Goal: Information Seeking & Learning: Learn about a topic

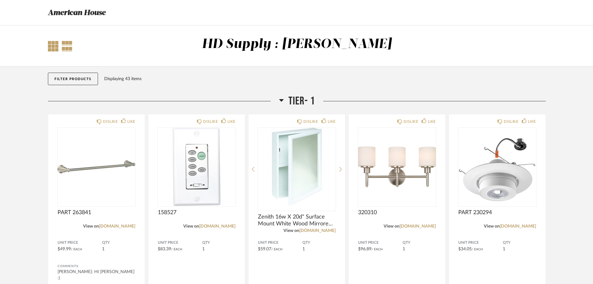
click at [54, 48] on div at bounding box center [53, 46] width 11 height 11
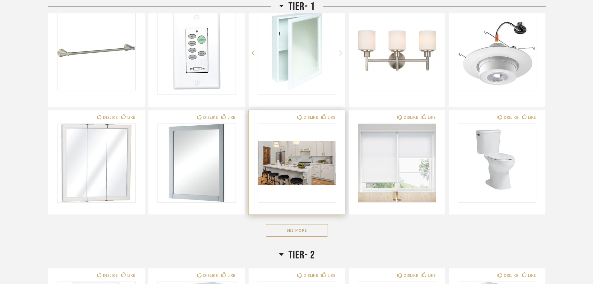
scroll to position [125, 0]
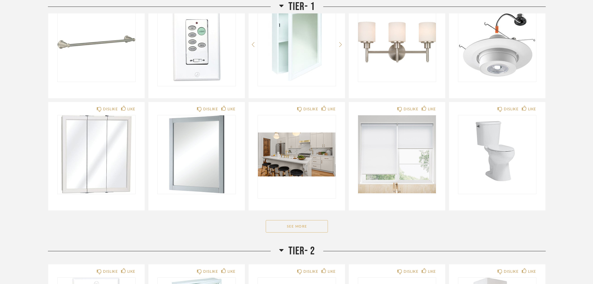
click at [294, 227] on button "See More" at bounding box center [297, 226] width 62 height 12
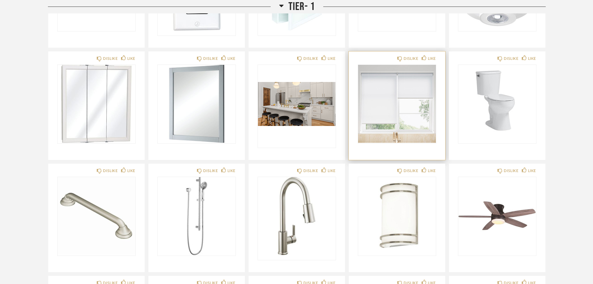
scroll to position [280, 0]
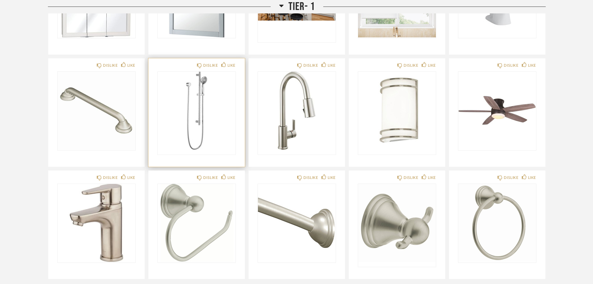
click at [197, 118] on img "0" at bounding box center [197, 111] width 78 height 78
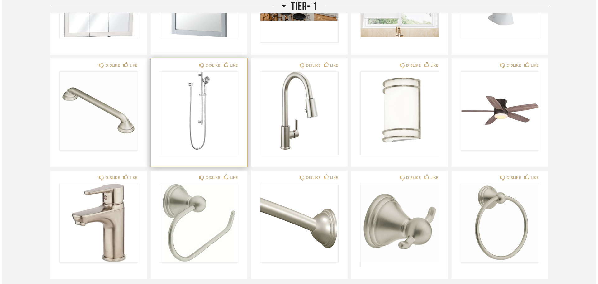
scroll to position [0, 0]
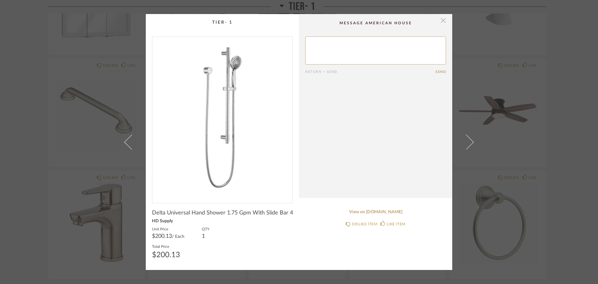
click at [442, 22] on span "button" at bounding box center [443, 20] width 12 height 12
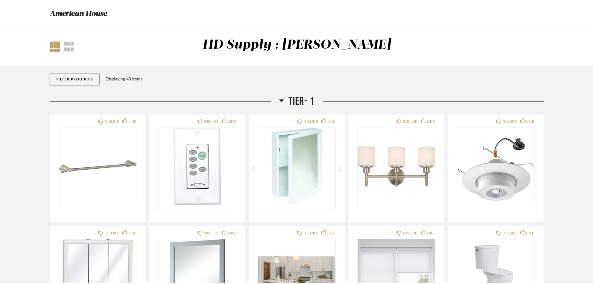
scroll to position [280, 0]
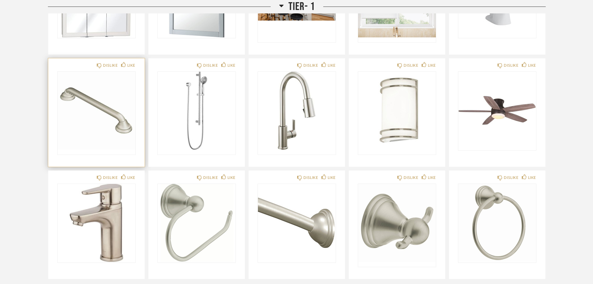
click at [0, 0] on img at bounding box center [0, 0] width 0 height 0
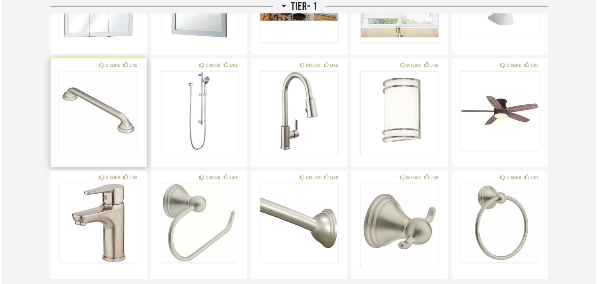
scroll to position [0, 0]
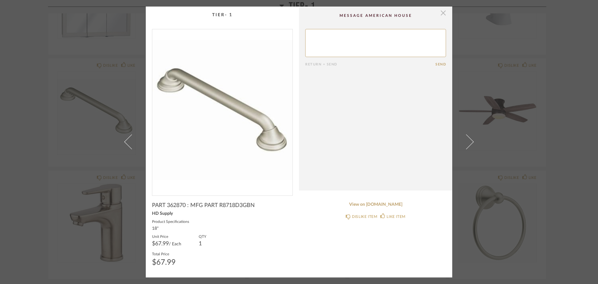
click at [439, 15] on span "button" at bounding box center [443, 13] width 12 height 12
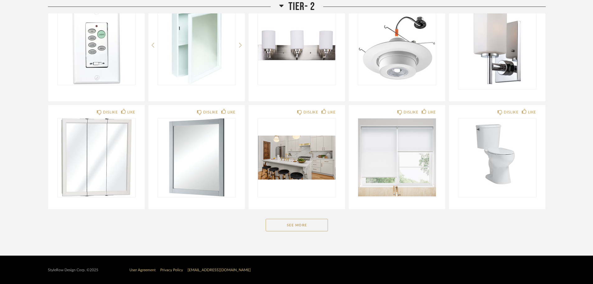
scroll to position [620, 0]
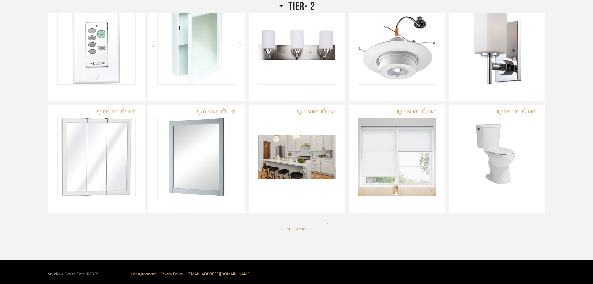
click at [509, 148] on img "0" at bounding box center [497, 157] width 78 height 78
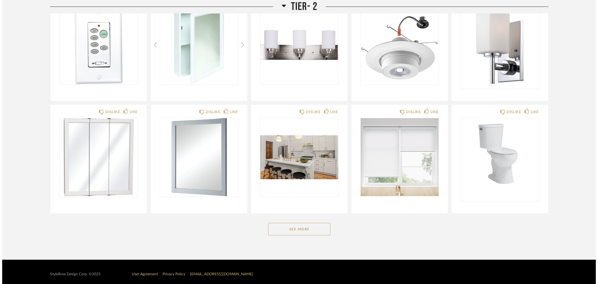
scroll to position [0, 0]
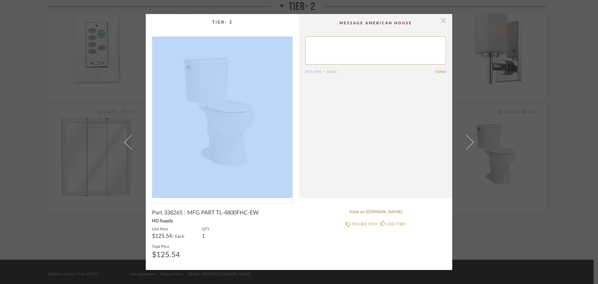
click at [444, 21] on div "× Return = Send Send Part 338265 : MFG PART TL-4800FHC-EW HD Supply Unit Price …" at bounding box center [299, 142] width 306 height 256
click at [438, 21] on span "button" at bounding box center [443, 20] width 12 height 12
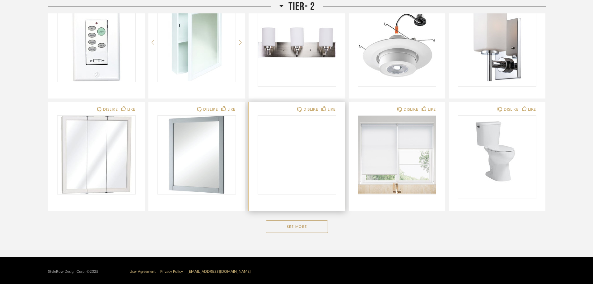
scroll to position [624, 0]
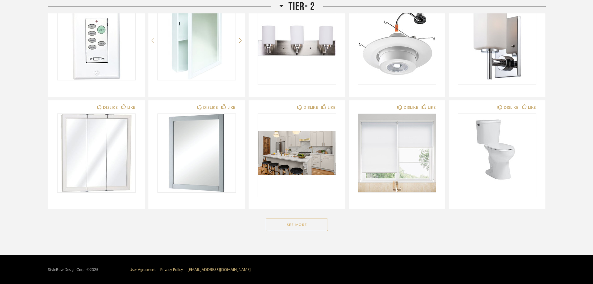
click at [292, 225] on button "See More" at bounding box center [297, 224] width 62 height 12
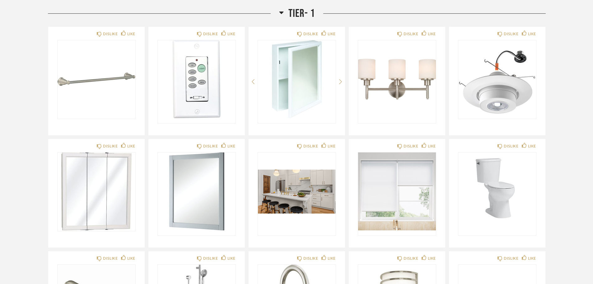
scroll to position [0, 0]
